Goal: Information Seeking & Learning: Learn about a topic

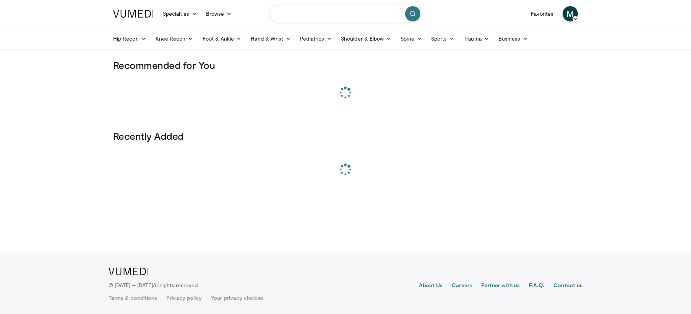
click at [342, 15] on input "Search topics, interventions" at bounding box center [345, 14] width 153 height 18
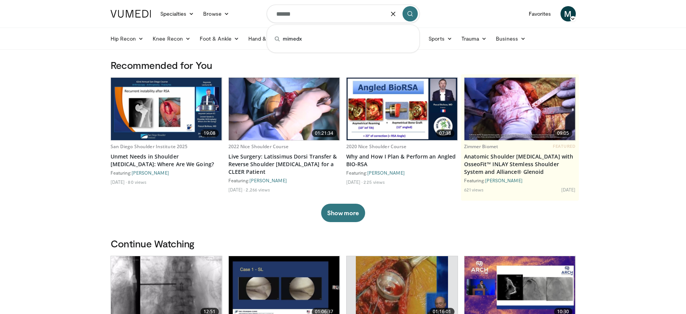
type input "******"
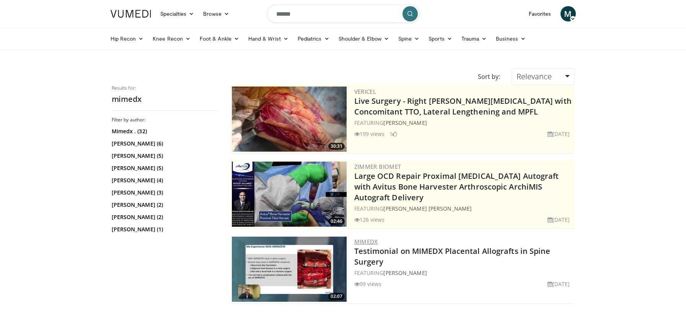
click at [369, 242] on link "MIMEDX" at bounding box center [366, 241] width 24 height 8
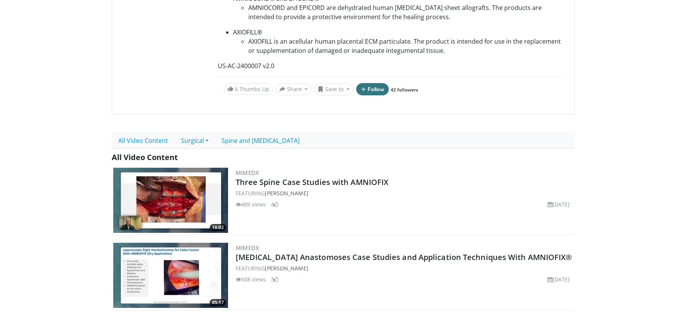
scroll to position [293, 0]
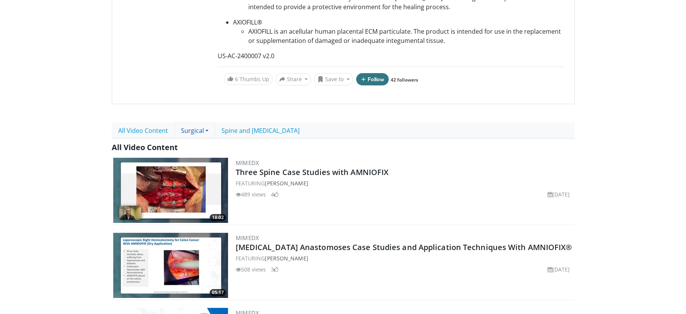
click at [194, 132] on link "Surgical" at bounding box center [194, 130] width 41 height 16
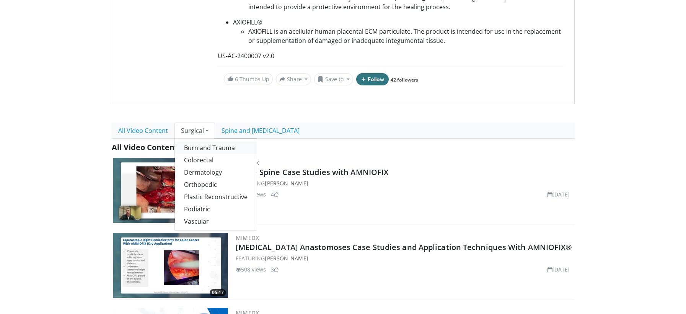
click at [219, 153] on link "Burn and Trauma" at bounding box center [216, 148] width 82 height 12
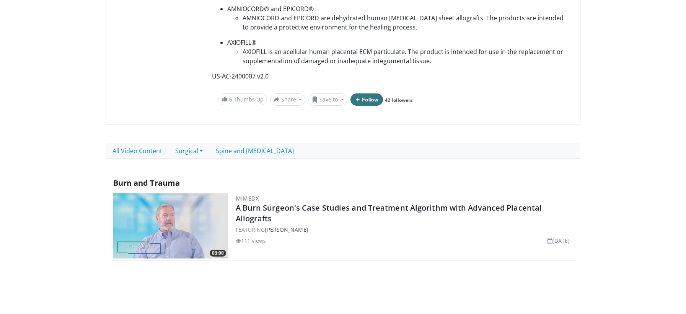
scroll to position [305, 0]
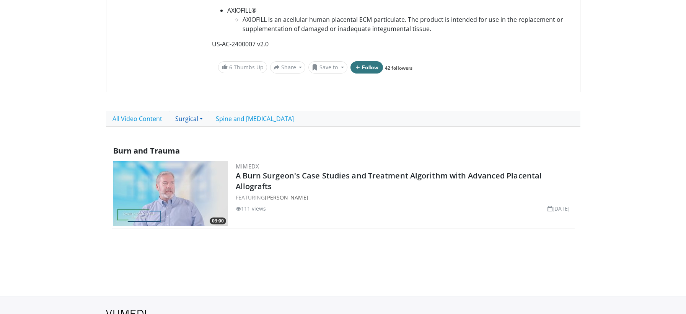
click at [183, 117] on link "Surgical" at bounding box center [189, 119] width 41 height 16
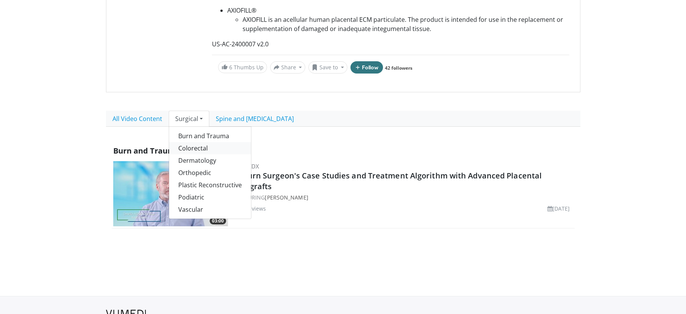
click at [198, 148] on link "Colorectal" at bounding box center [210, 148] width 82 height 12
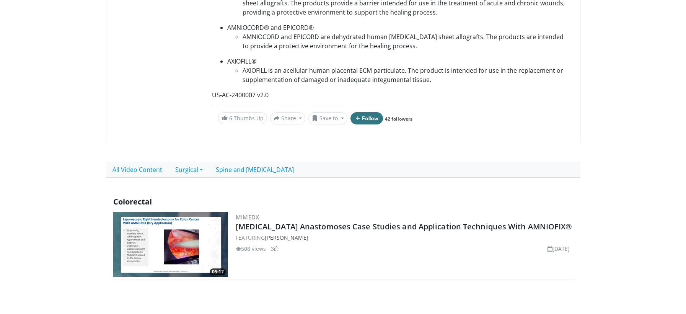
scroll to position [297, 0]
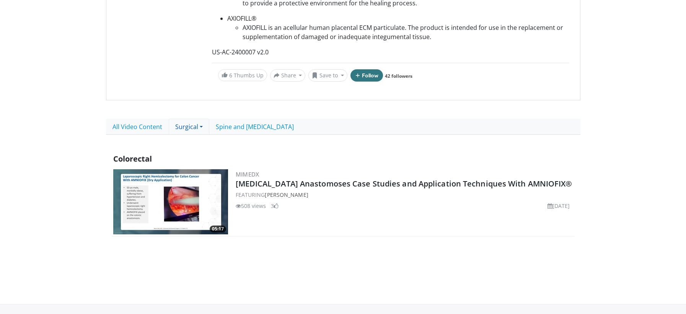
click at [189, 127] on link "Surgical" at bounding box center [189, 127] width 41 height 16
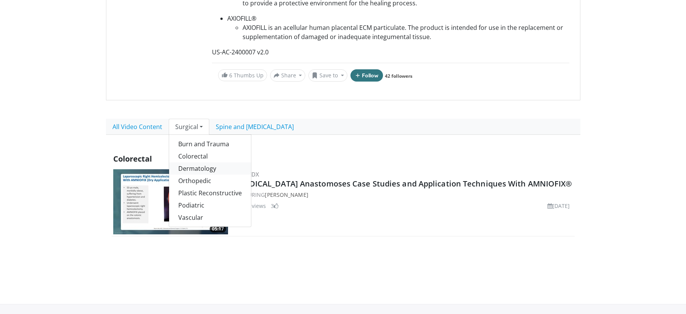
click at [193, 168] on link "Dermatology" at bounding box center [210, 168] width 82 height 12
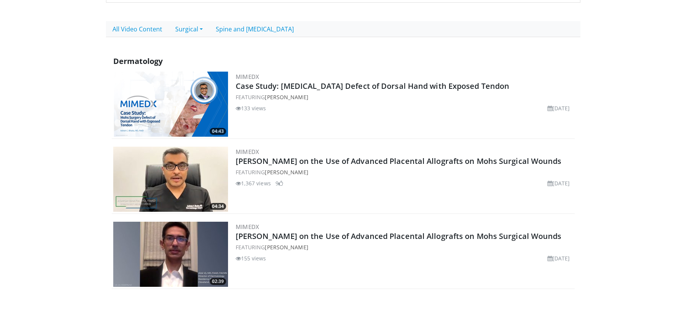
scroll to position [340, 0]
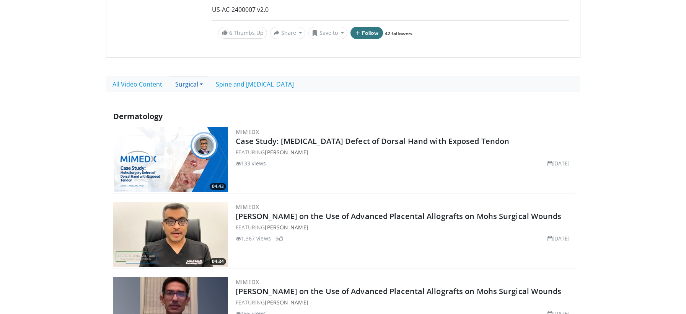
click at [187, 86] on link "Surgical" at bounding box center [189, 84] width 41 height 16
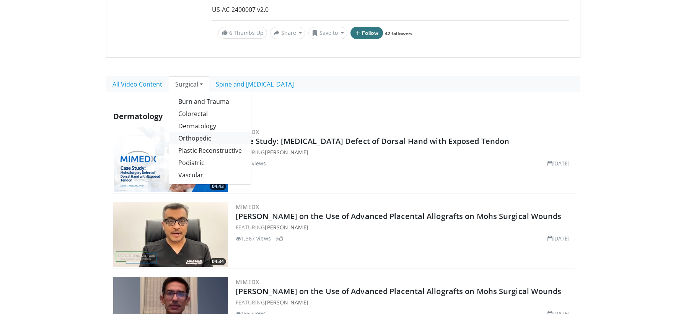
click at [198, 137] on link "Orthopedic" at bounding box center [210, 138] width 82 height 12
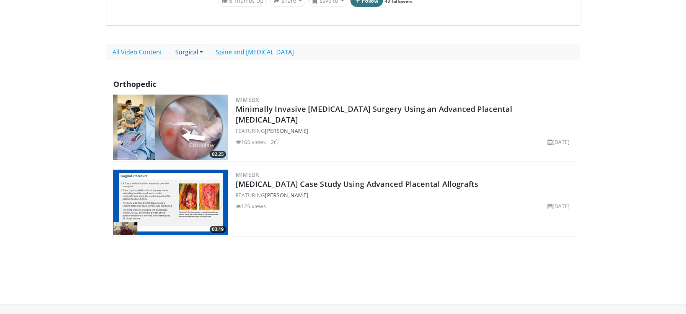
scroll to position [370, 0]
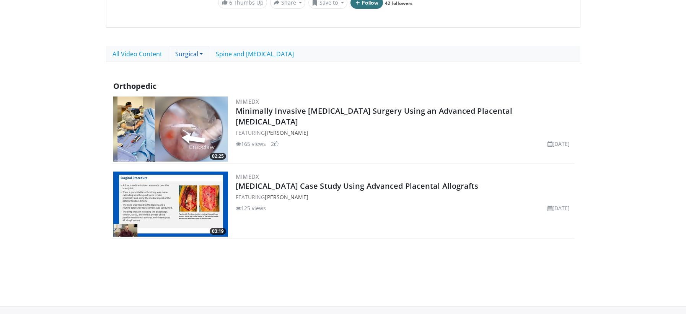
click at [189, 52] on link "Surgical" at bounding box center [189, 54] width 41 height 16
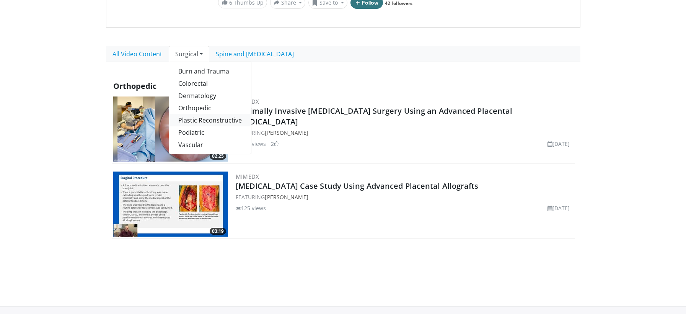
click at [197, 122] on link "Plastic Reconstructive" at bounding box center [210, 120] width 82 height 12
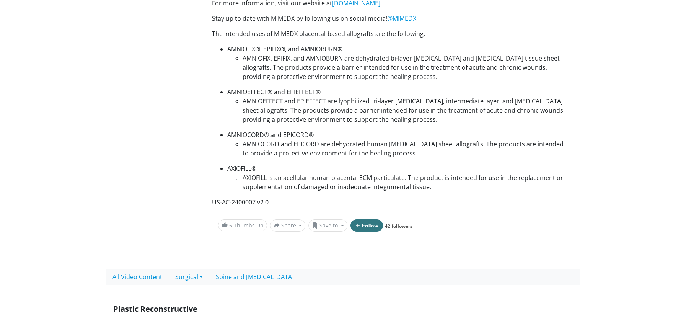
scroll to position [354, 0]
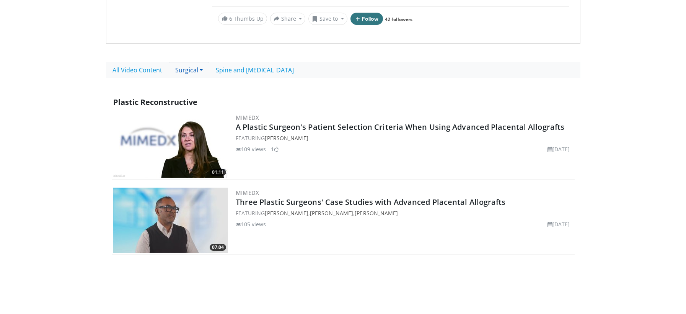
click at [191, 71] on link "Surgical" at bounding box center [189, 70] width 41 height 16
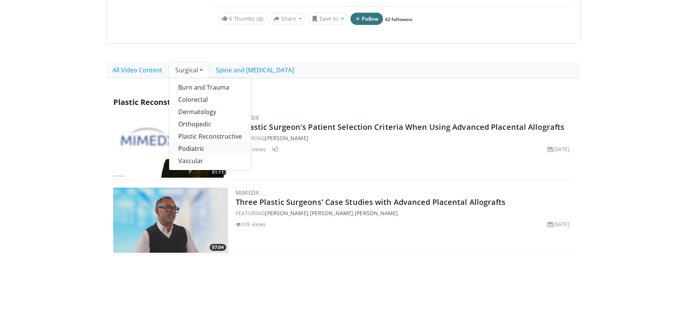
click at [196, 147] on link "Podiatric" at bounding box center [210, 148] width 82 height 12
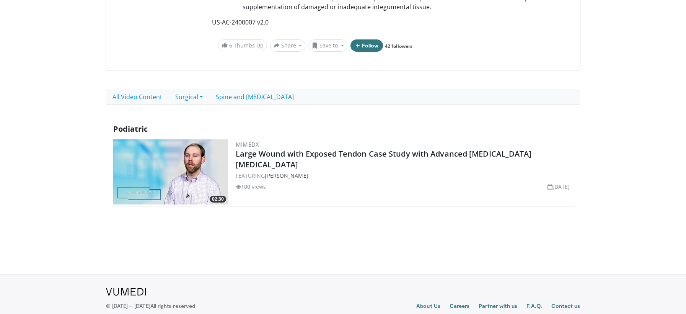
scroll to position [348, 0]
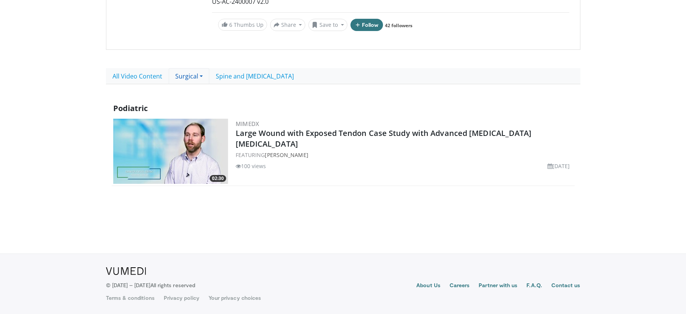
click at [186, 77] on link "Surgical" at bounding box center [189, 76] width 41 height 16
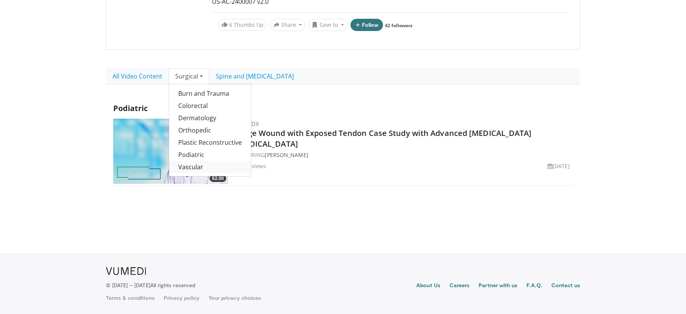
click at [191, 164] on link "Vascular" at bounding box center [210, 167] width 82 height 12
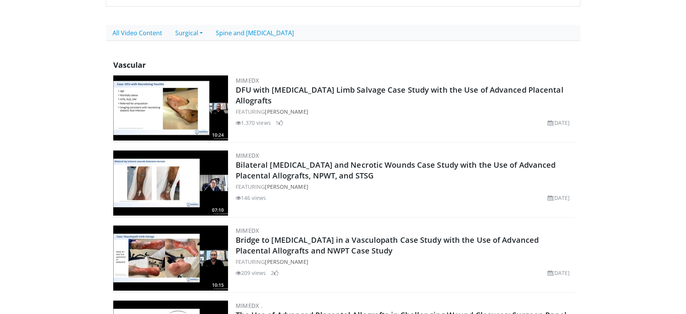
scroll to position [357, 0]
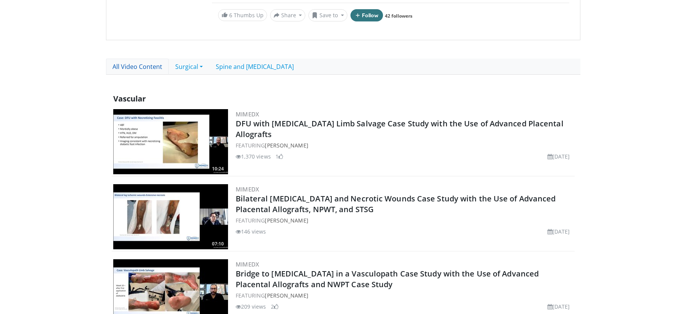
click at [140, 68] on link "All Video Content" at bounding box center [137, 67] width 63 height 16
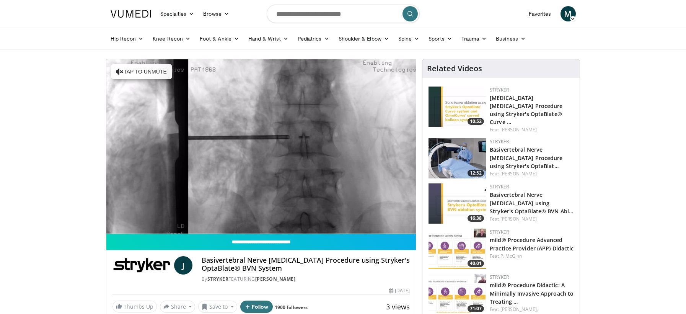
click at [240, 258] on h4 "Basivertebral Nerve [MEDICAL_DATA] Procedure using Stryker's OptaBlate® BVN Sys…" at bounding box center [306, 264] width 208 height 16
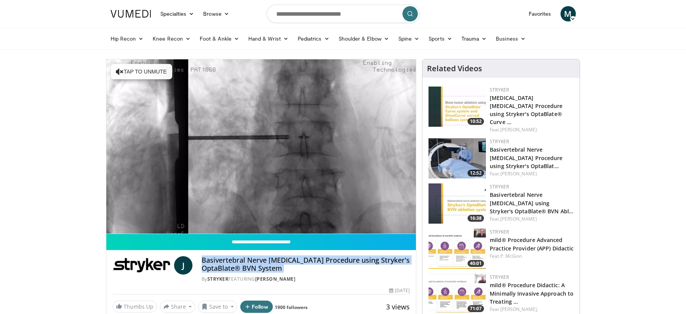
click at [240, 258] on h4 "Basivertebral Nerve [MEDICAL_DATA] Procedure using Stryker's OptaBlate® BVN Sys…" at bounding box center [306, 264] width 208 height 16
copy div "Basivertebral Nerve [MEDICAL_DATA] Procedure using Stryker's OptaBlate® BVN Sys…"
